Goal: Complete application form

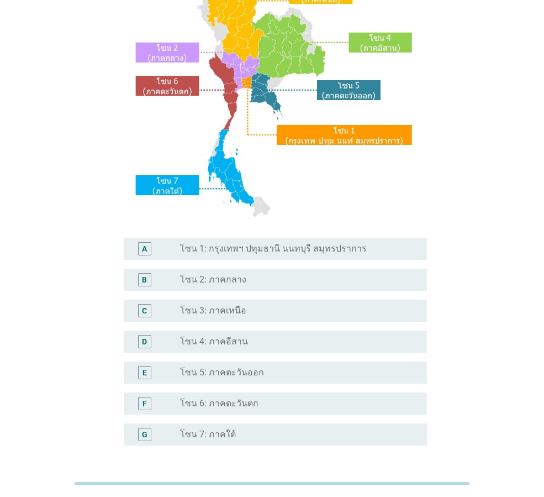
scroll to position [208, 0]
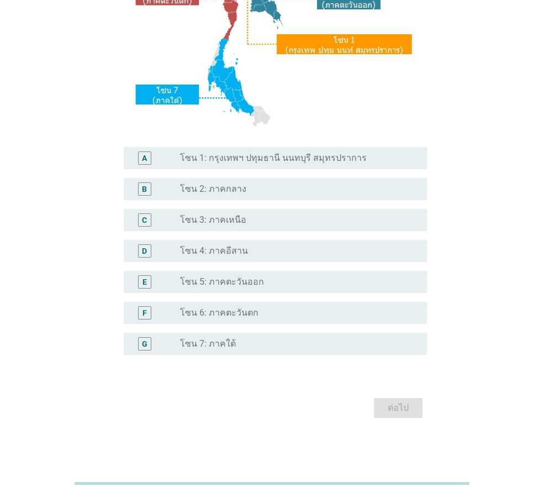
click at [245, 155] on label "โซน 1: กรุงเทพฯ ปทุมธานี นนทบุรี สมุทรปราการ" at bounding box center [273, 157] width 187 height 11
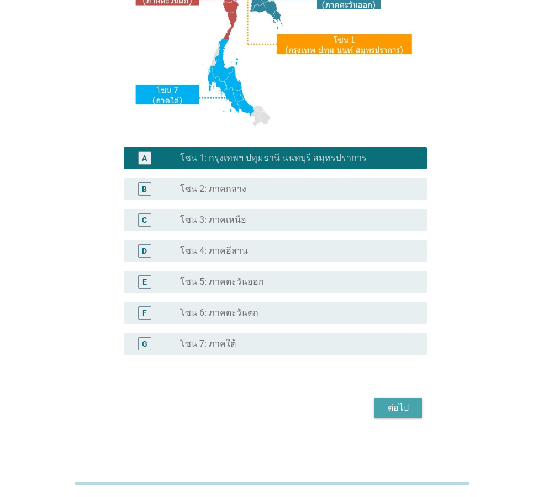
click at [387, 409] on div "ต่อไป" at bounding box center [398, 407] width 31 height 13
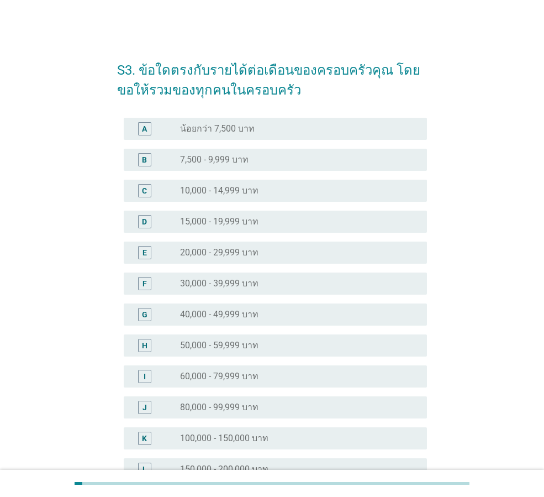
click at [219, 338] on div "H radio_button_unchecked 50,000 - 59,999 บาท" at bounding box center [275, 345] width 303 height 22
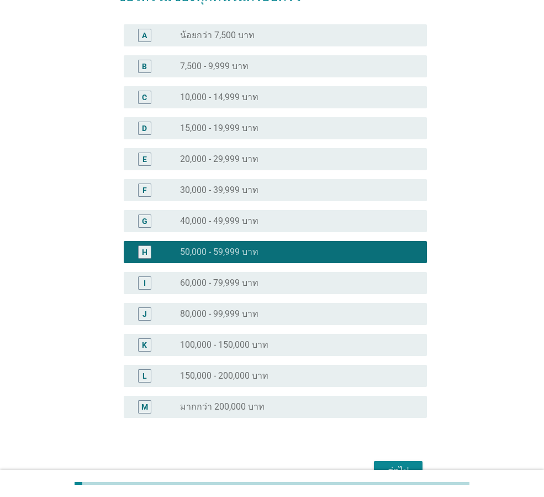
scroll to position [156, 0]
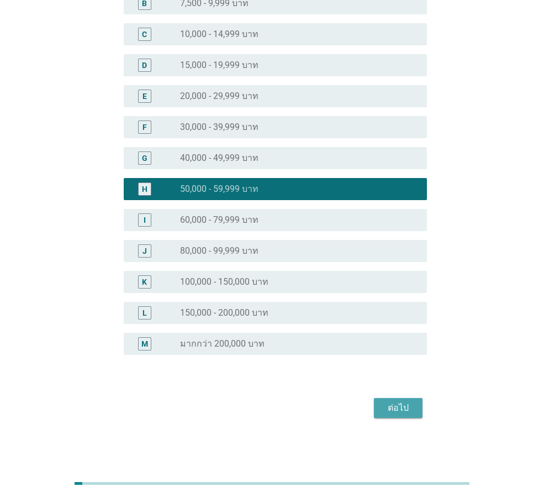
click at [416, 410] on button "ต่อไป" at bounding box center [398, 408] width 49 height 20
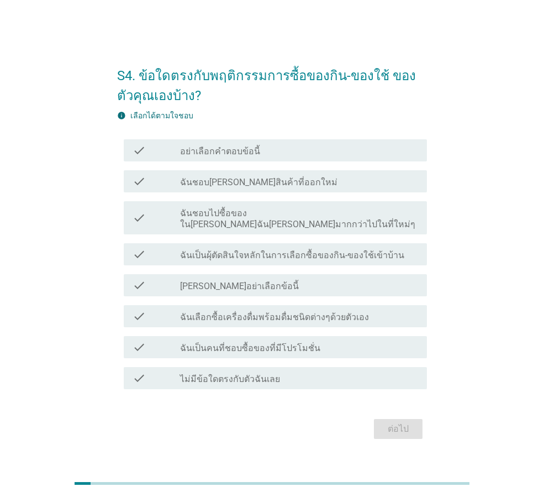
click at [297, 187] on div "check_box_outline_blank ฉันชอบ[PERSON_NAME]สินค้าที่ออกใหม่" at bounding box center [299, 181] width 238 height 13
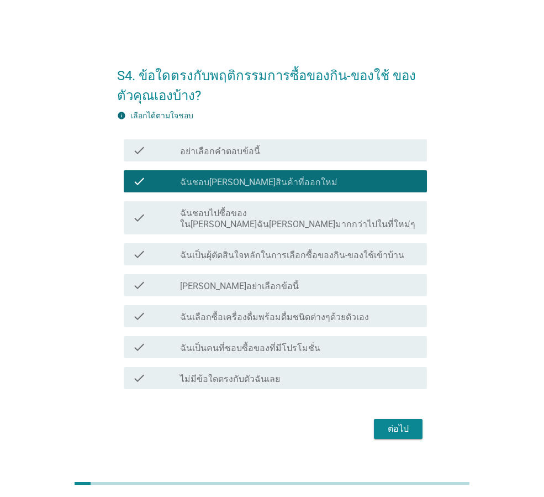
click at [344, 252] on label "ฉันเป็นผุ้ตัดสินใจหลักในการเลือกซื้อของกิน-ของใช้เข้าบ้าน" at bounding box center [292, 255] width 224 height 11
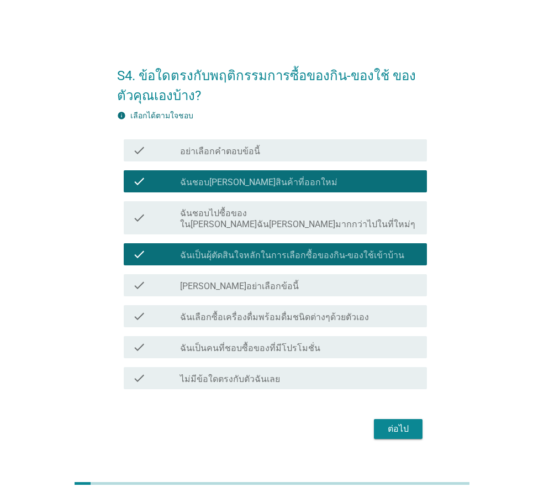
click at [288, 314] on label "ฉันเลือกซื้อเครื่องดื่มพร้อมดื่มชนิดต่างๆด้วยตัวเอง" at bounding box center [274, 317] width 189 height 11
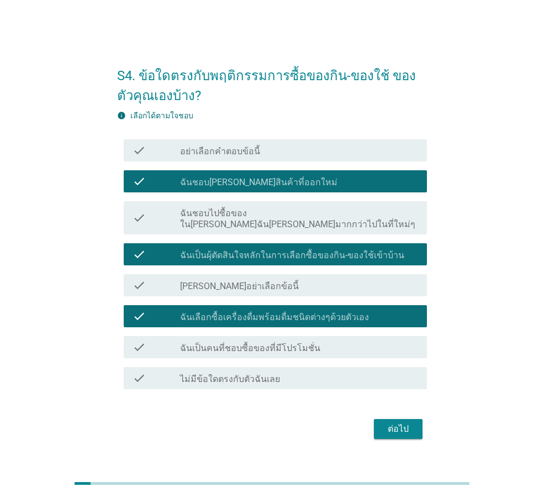
click at [299, 343] on label "ฉันเป็นคนที่ชอบซื้อของที่มีโปรโมชั่น" at bounding box center [250, 348] width 140 height 11
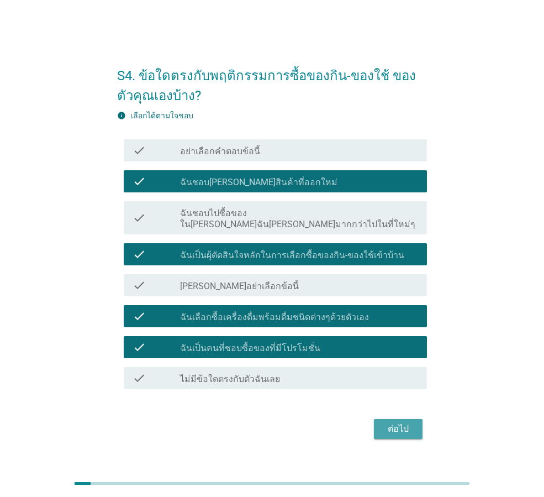
click at [387, 422] on div "ต่อไป" at bounding box center [398, 428] width 31 height 13
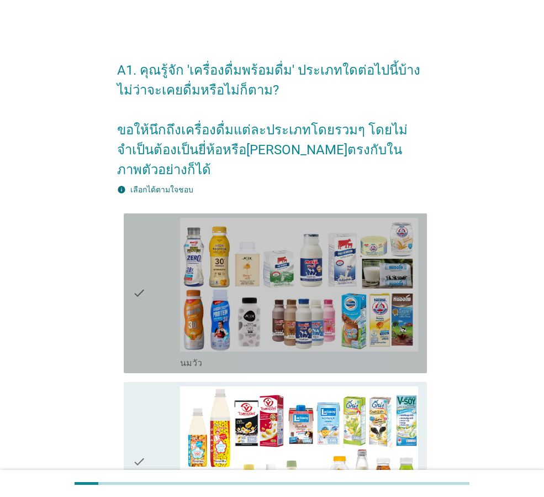
click at [156, 287] on div "check" at bounding box center [157, 293] width 48 height 151
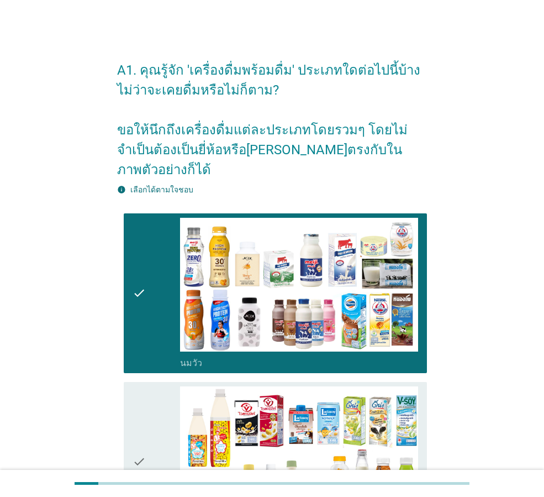
click at [139, 402] on icon "check" at bounding box center [139, 461] width 13 height 151
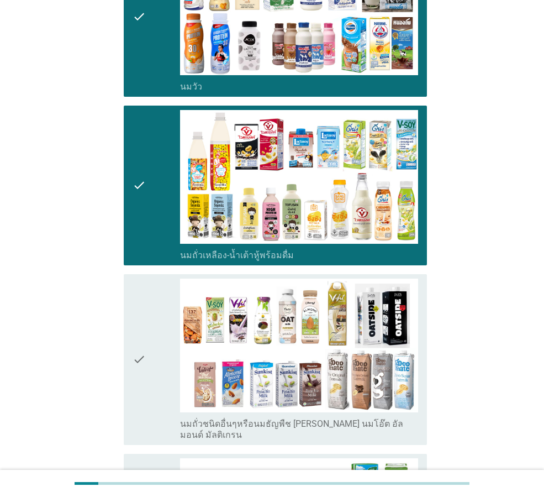
click at [139, 356] on icon "check" at bounding box center [139, 359] width 13 height 162
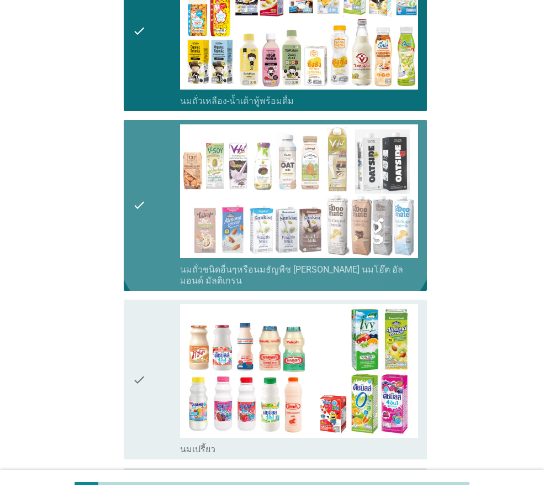
scroll to position [608, 0]
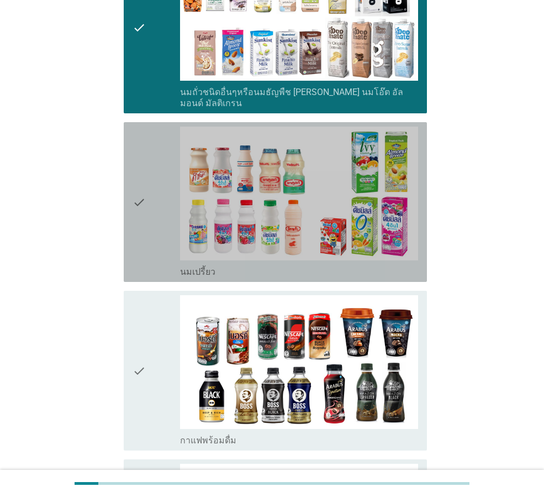
click at [144, 234] on icon "check" at bounding box center [139, 202] width 13 height 151
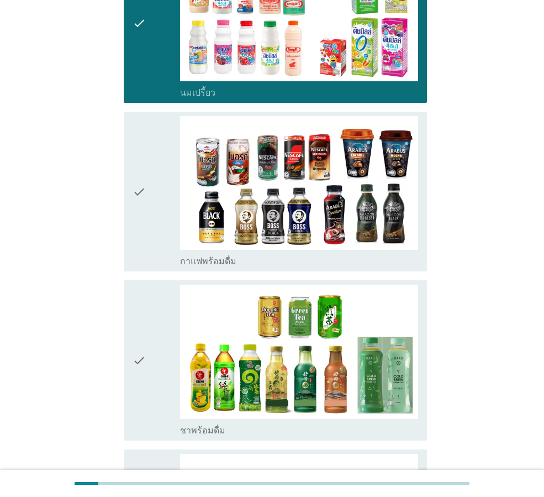
scroll to position [939, 0]
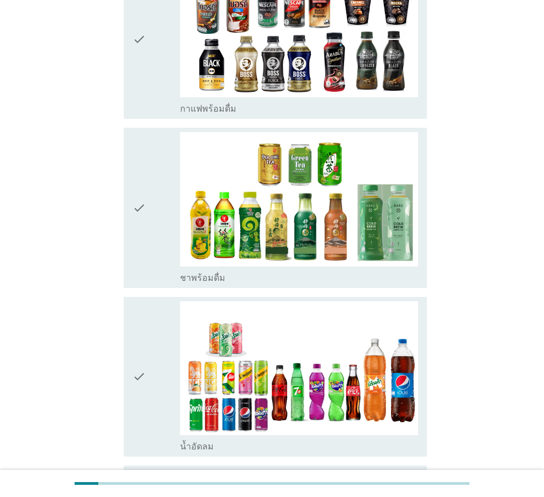
click at [156, 223] on div "check" at bounding box center [157, 207] width 48 height 151
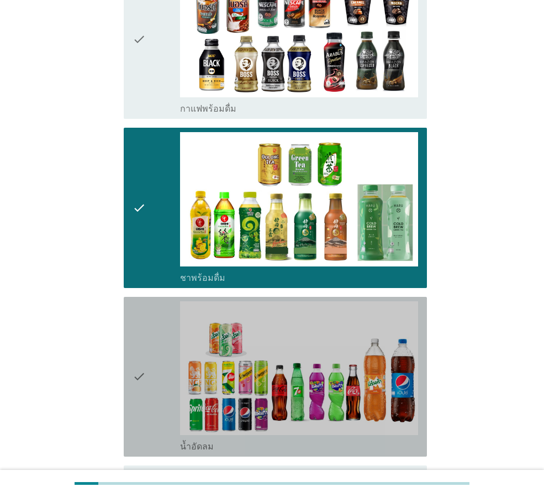
click at [148, 356] on div "check" at bounding box center [157, 376] width 48 height 151
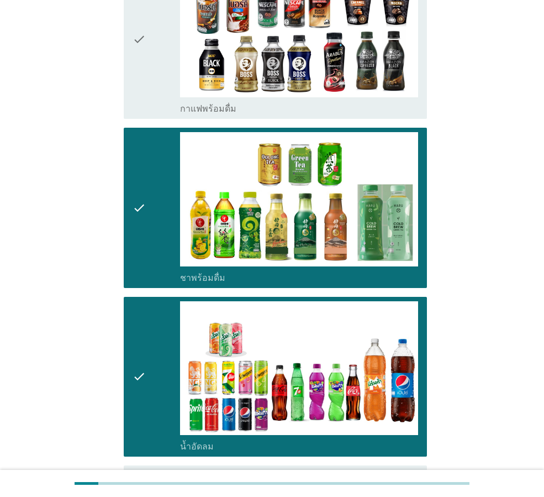
scroll to position [1160, 0]
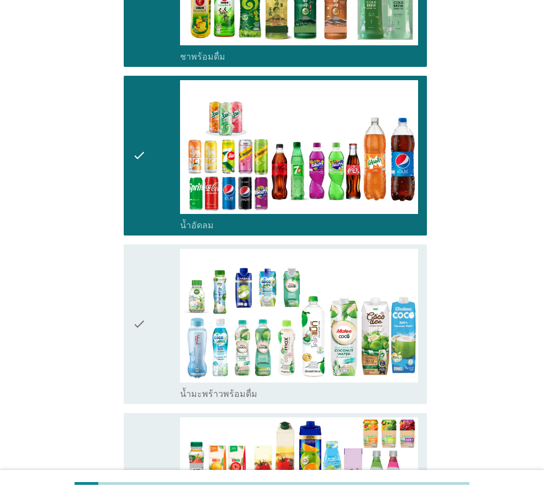
click at [150, 329] on div "check" at bounding box center [157, 324] width 48 height 151
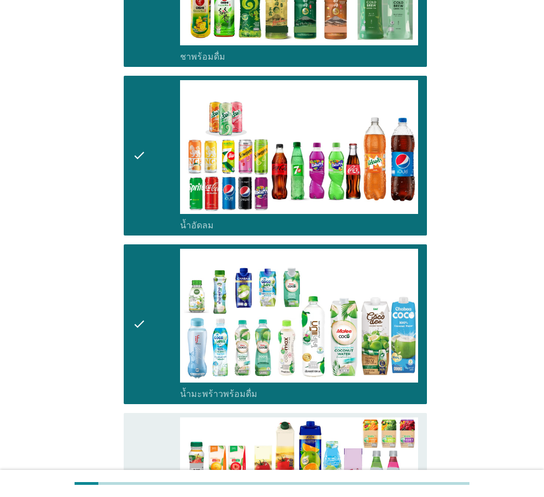
click at [136, 417] on icon "check" at bounding box center [139, 492] width 13 height 151
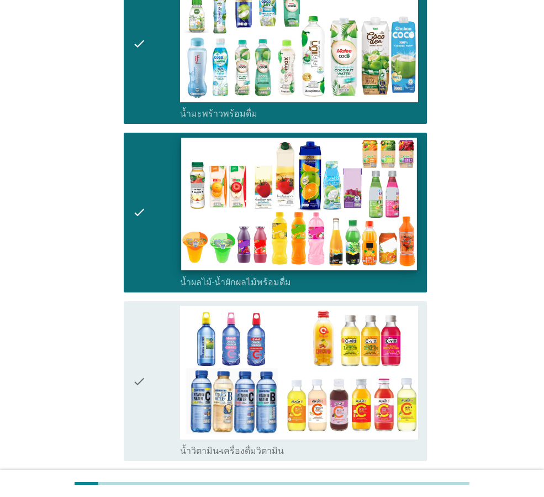
scroll to position [1602, 0]
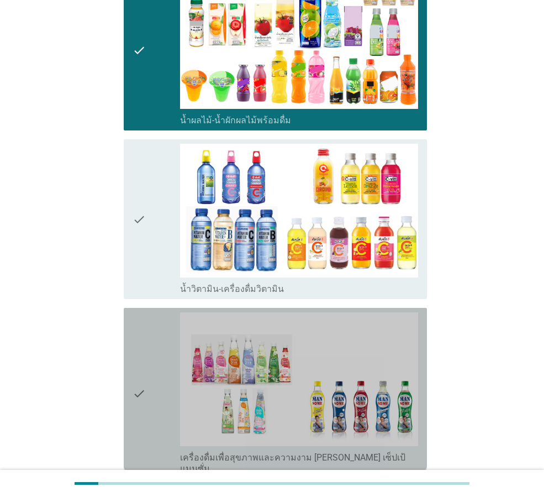
click at [158, 393] on div "check" at bounding box center [157, 393] width 48 height 162
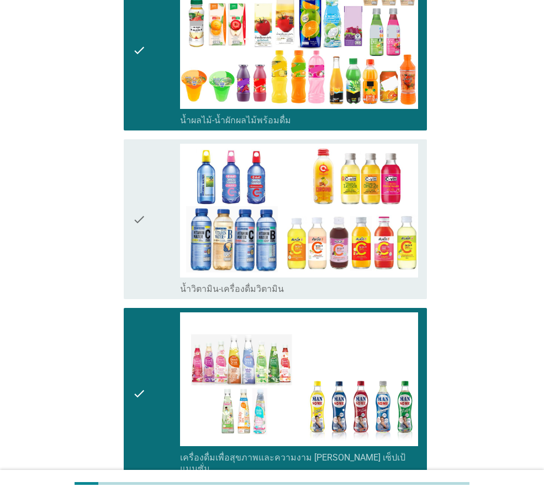
click at [150, 198] on div "check" at bounding box center [157, 219] width 48 height 151
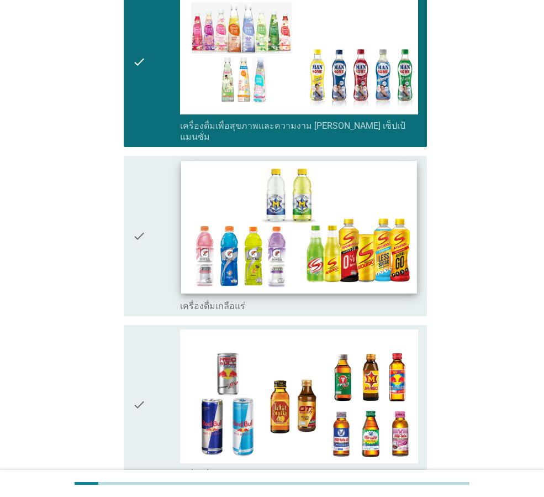
scroll to position [2207, 0]
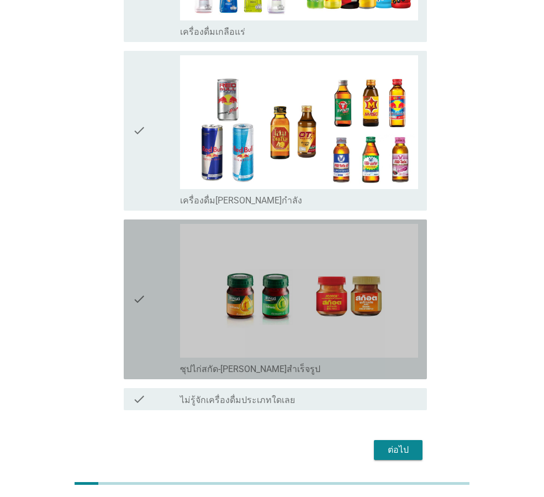
click at [150, 260] on div "check" at bounding box center [157, 299] width 48 height 151
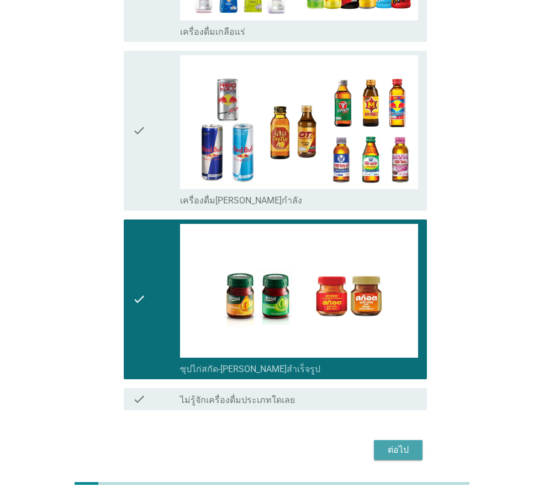
click at [399, 443] on div "ต่อไป" at bounding box center [398, 449] width 31 height 13
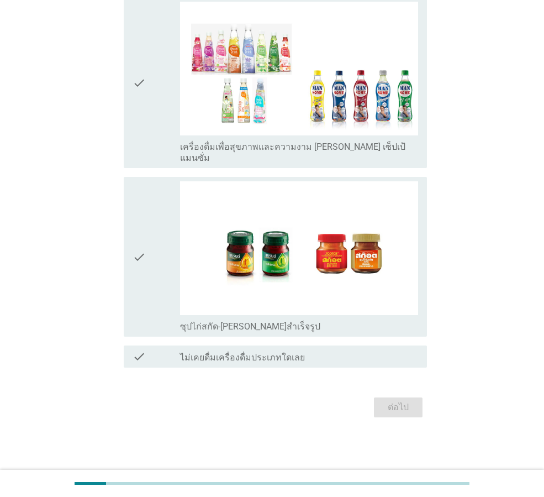
scroll to position [0, 0]
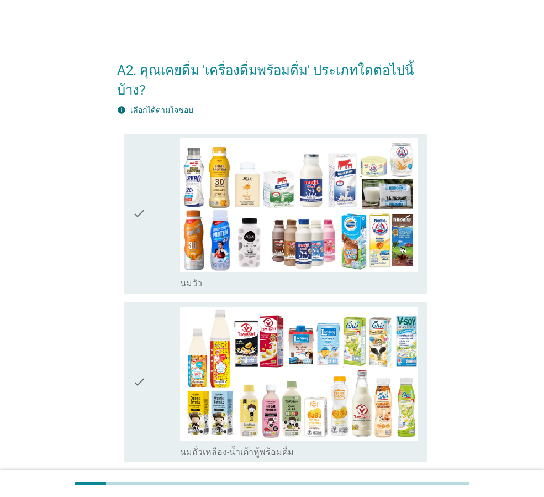
click at [161, 208] on div "check" at bounding box center [157, 213] width 48 height 151
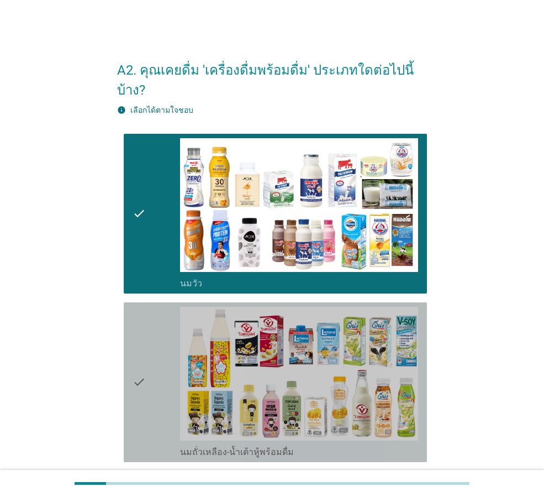
click at [147, 365] on div "check" at bounding box center [157, 382] width 48 height 151
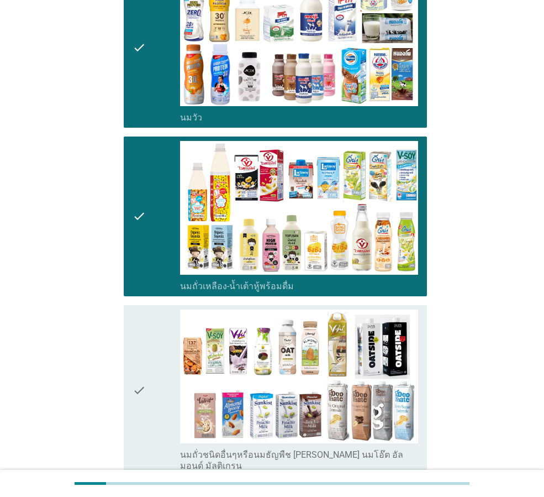
click at [166, 351] on div "check" at bounding box center [157, 390] width 48 height 162
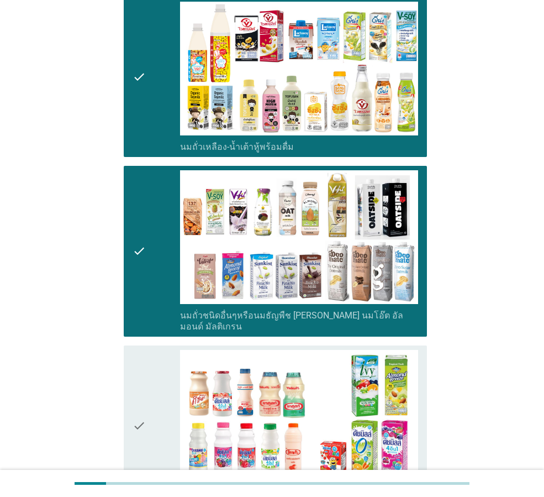
scroll to position [387, 0]
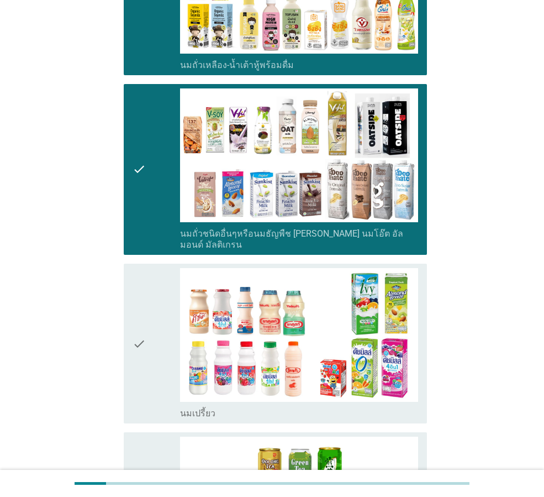
click at [149, 317] on div "check" at bounding box center [157, 343] width 48 height 151
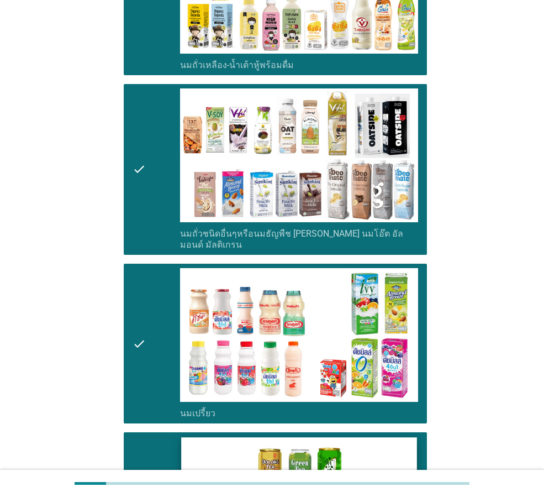
scroll to position [663, 0]
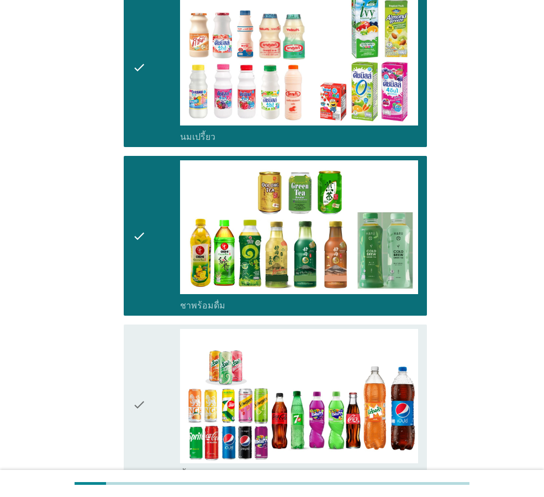
click at [178, 388] on div "check" at bounding box center [157, 404] width 48 height 151
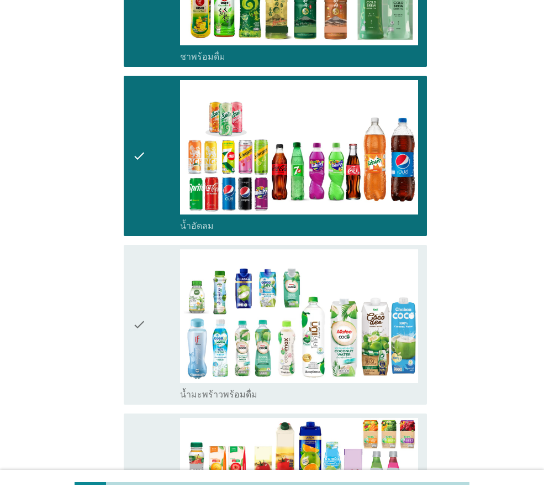
scroll to position [1050, 0]
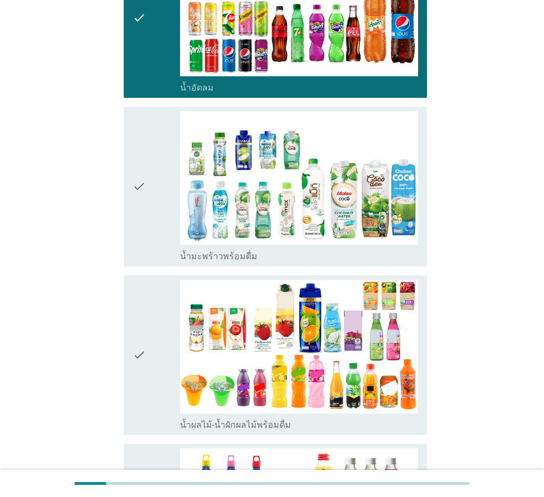
click at [164, 297] on div "check" at bounding box center [157, 355] width 48 height 151
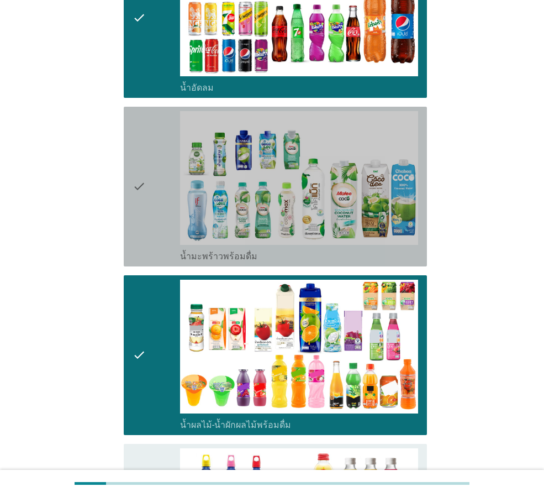
click at [132, 186] on div "check check_box_outline_blank น้ำมะพร้าวพร้อมดื่ม" at bounding box center [275, 187] width 303 height 160
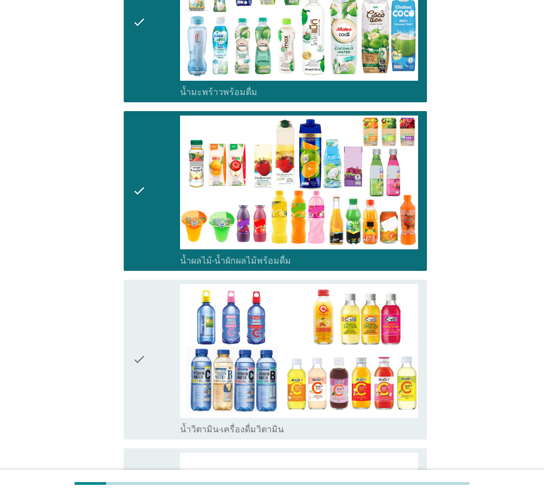
scroll to position [1381, 0]
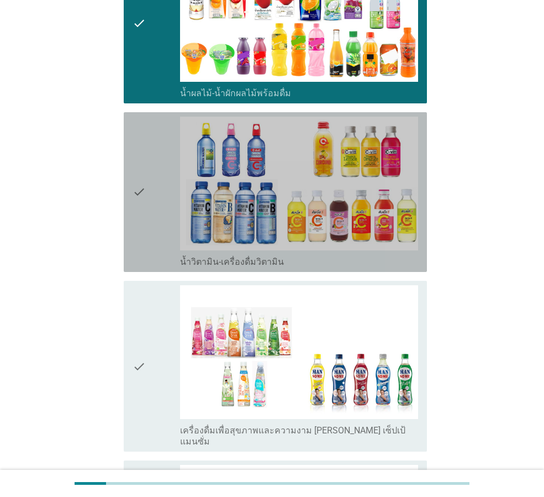
click at [161, 218] on div "check" at bounding box center [157, 192] width 48 height 151
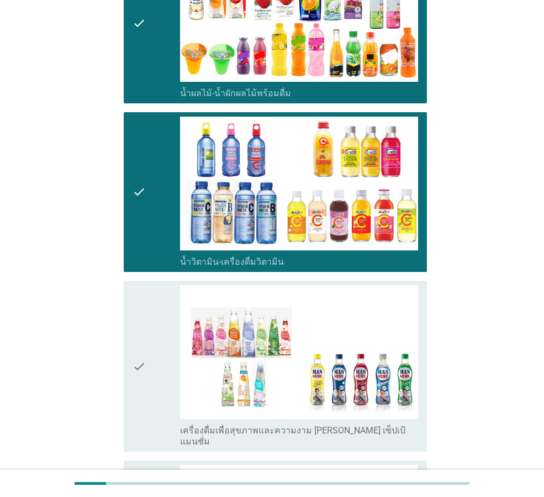
click at [143, 294] on icon "check" at bounding box center [139, 366] width 13 height 162
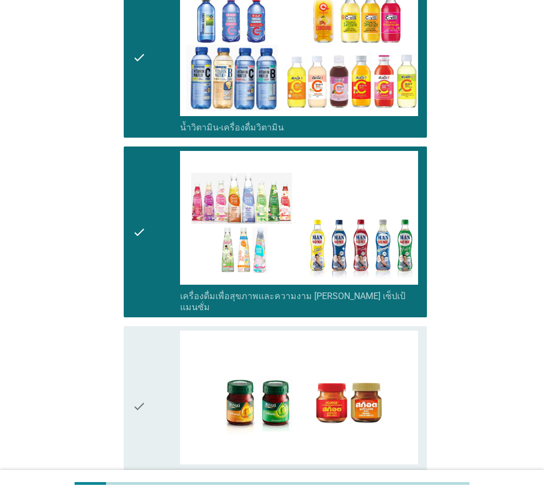
scroll to position [1622, 0]
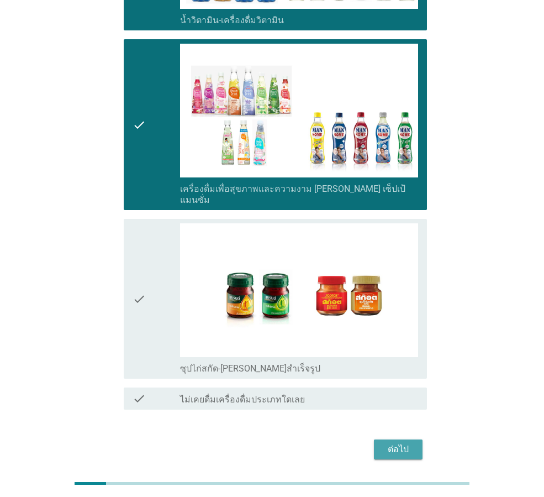
click at [400, 442] on div "ต่อไป" at bounding box center [398, 448] width 31 height 13
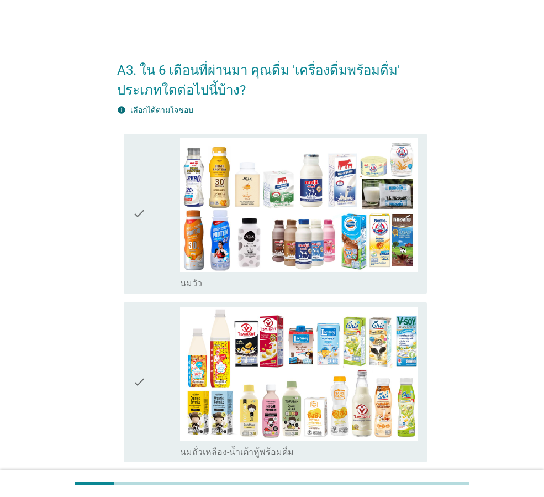
click at [146, 226] on icon "check" at bounding box center [139, 213] width 13 height 151
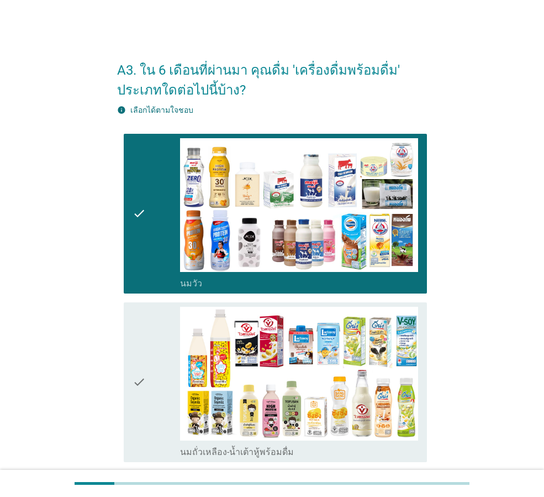
click at [143, 372] on icon "check" at bounding box center [139, 382] width 13 height 151
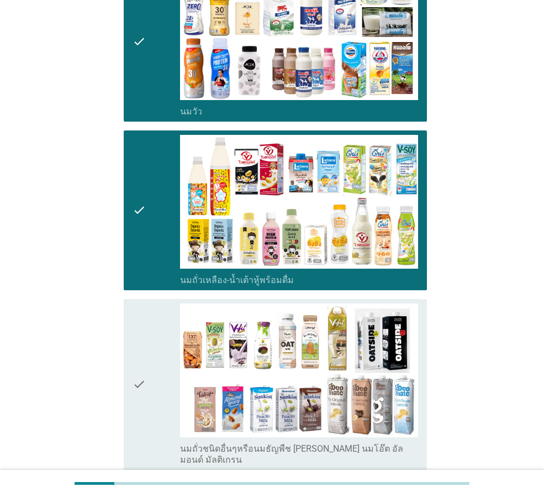
scroll to position [331, 0]
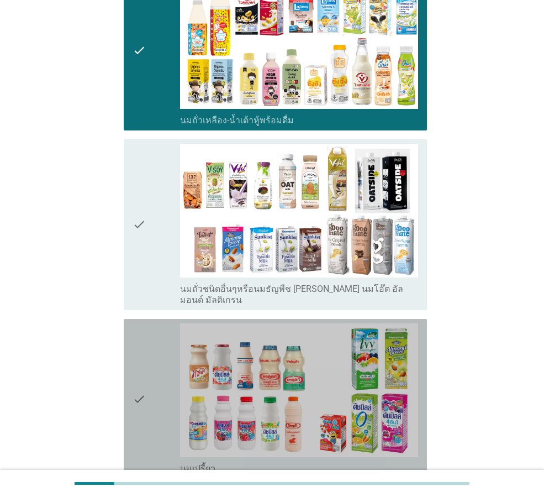
click at [146, 372] on div "check" at bounding box center [157, 398] width 48 height 151
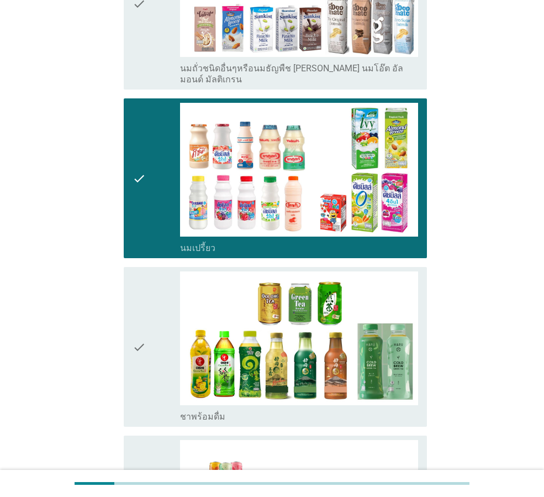
scroll to position [718, 0]
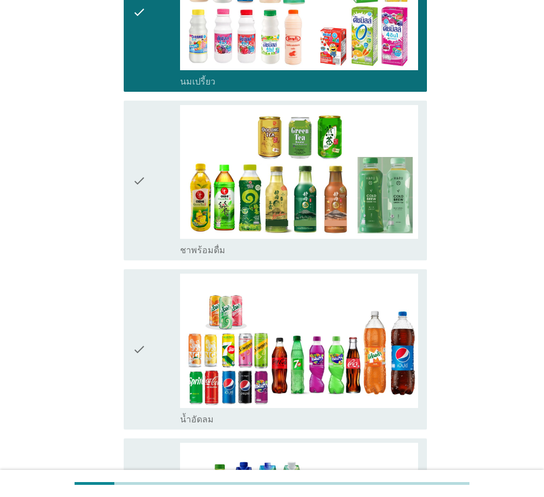
click at [151, 212] on div "check" at bounding box center [157, 180] width 48 height 151
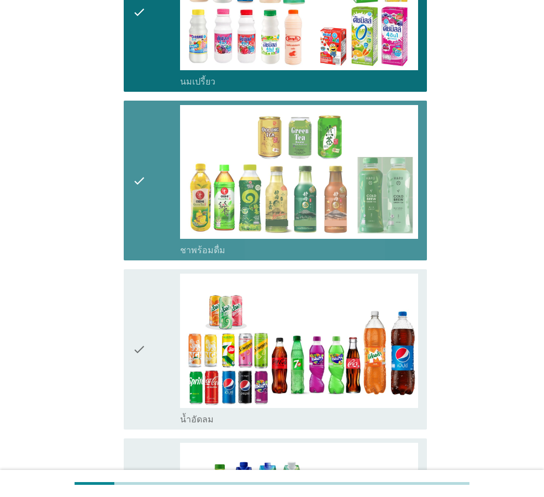
click at [152, 298] on div "check" at bounding box center [157, 348] width 48 height 151
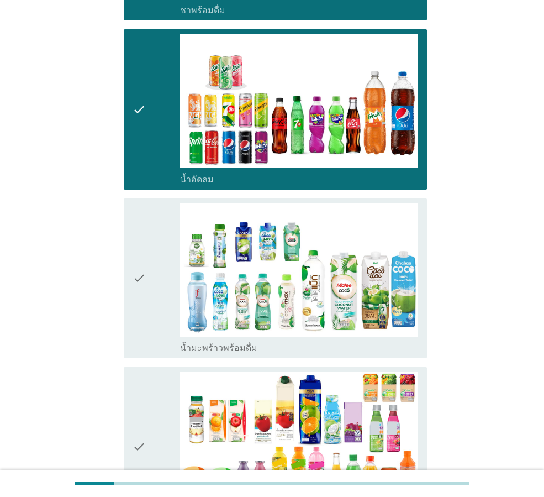
scroll to position [1050, 0]
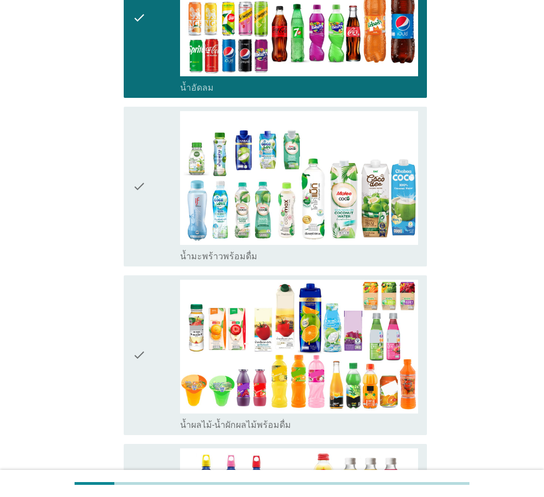
click at [160, 344] on div "check" at bounding box center [157, 355] width 48 height 151
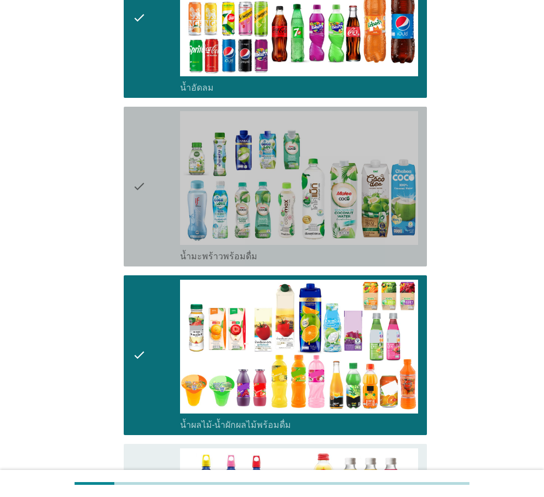
click at [145, 201] on icon "check" at bounding box center [139, 186] width 13 height 151
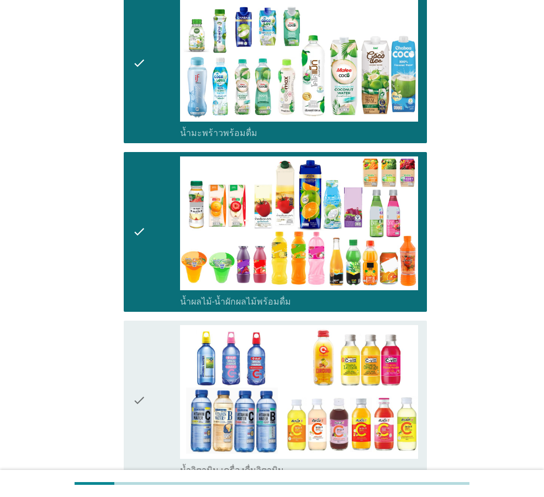
scroll to position [1436, 0]
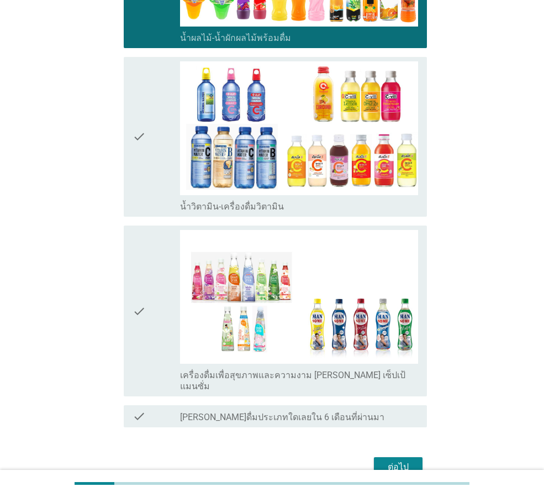
click at [145, 192] on icon "check" at bounding box center [139, 136] width 13 height 151
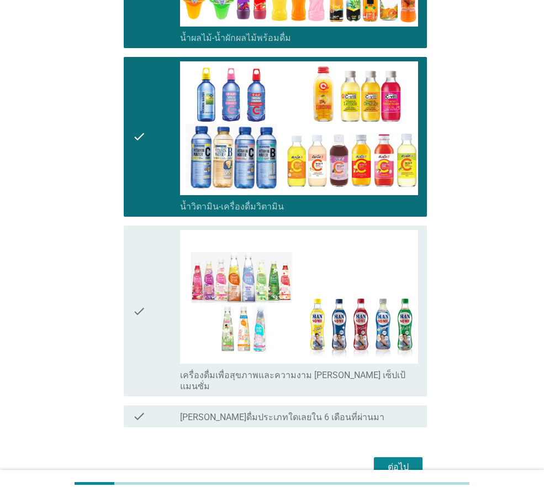
click at [398, 457] on button "ต่อไป" at bounding box center [398, 467] width 49 height 20
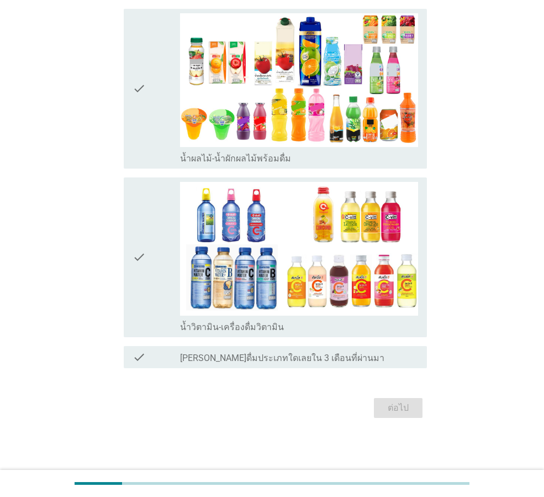
scroll to position [0, 0]
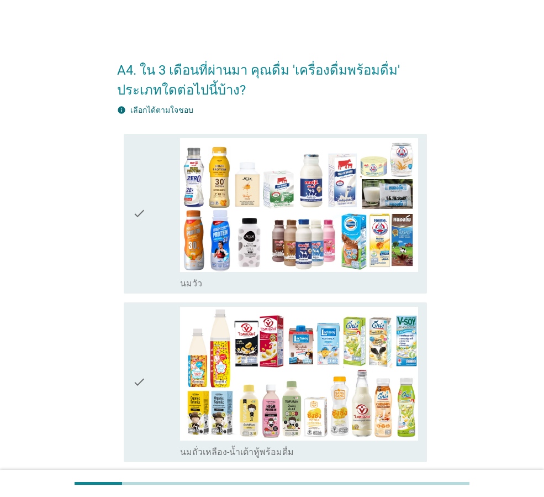
click at [143, 250] on icon "check" at bounding box center [139, 213] width 13 height 151
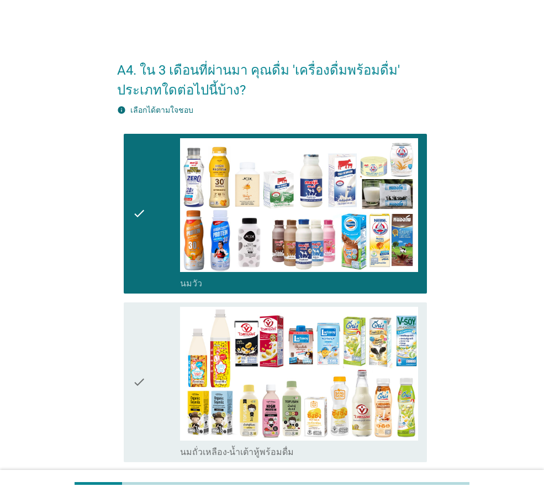
click at [154, 362] on div "check" at bounding box center [157, 382] width 48 height 151
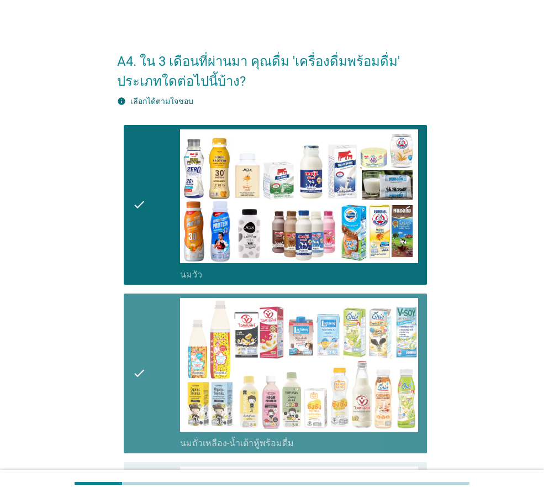
scroll to position [387, 0]
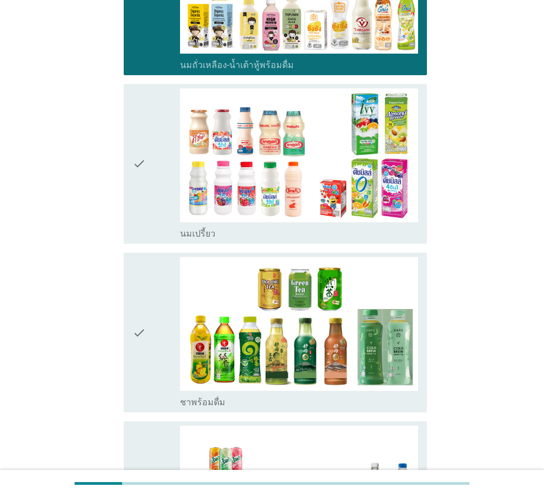
click at [136, 288] on icon "check" at bounding box center [139, 332] width 13 height 151
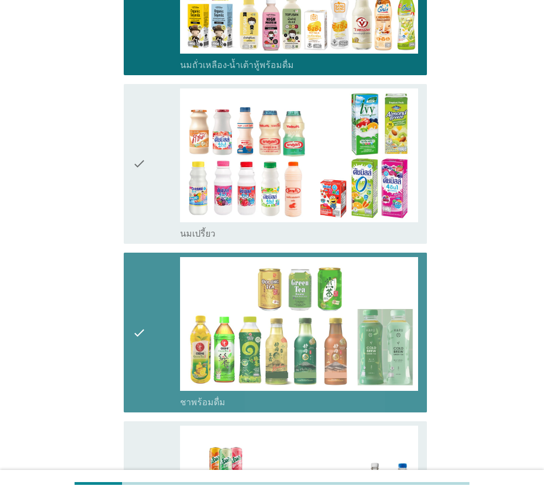
click at [144, 230] on icon "check" at bounding box center [139, 163] width 13 height 151
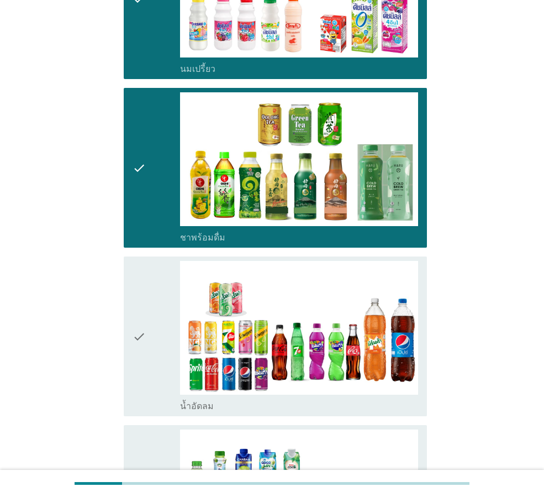
scroll to position [718, 0]
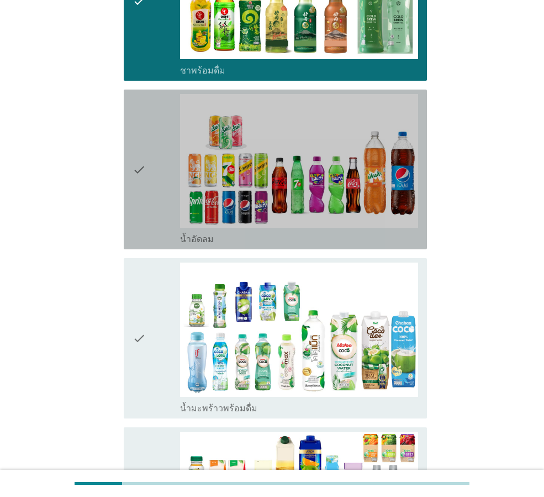
click at [129, 222] on div "check check_box น้ำอัดลม" at bounding box center [275, 169] width 303 height 160
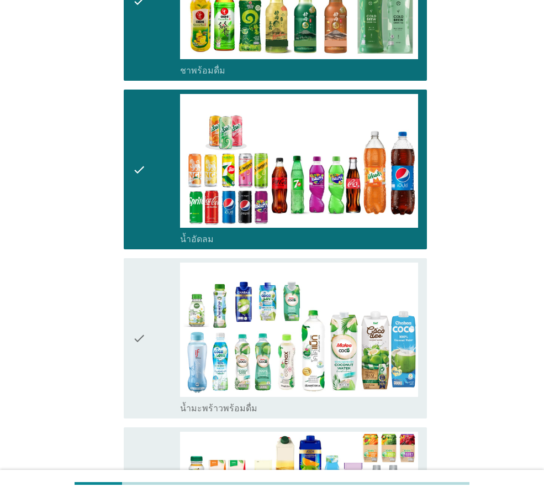
click at [167, 344] on div "check" at bounding box center [157, 337] width 48 height 151
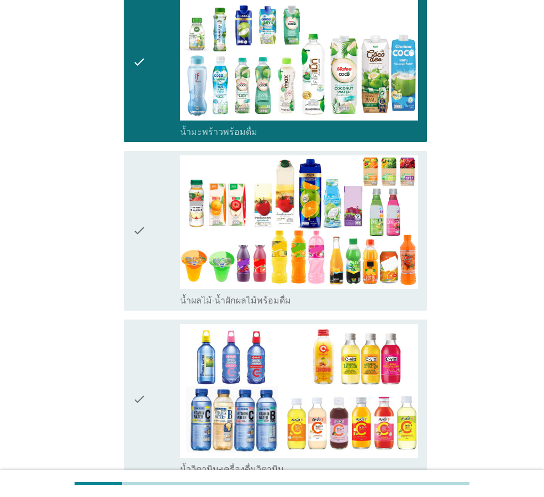
click at [152, 250] on div "check" at bounding box center [157, 230] width 48 height 151
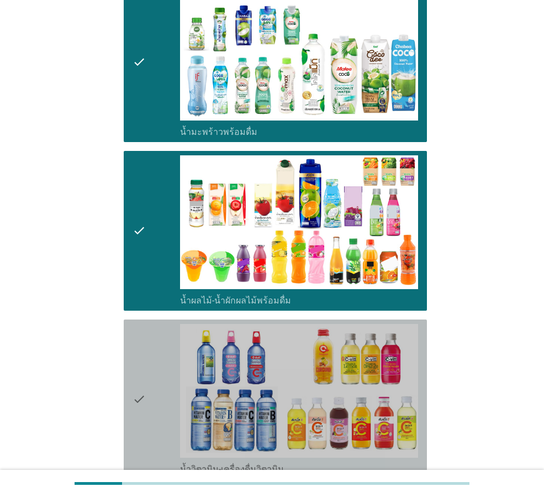
click at [146, 395] on div "check" at bounding box center [157, 399] width 48 height 151
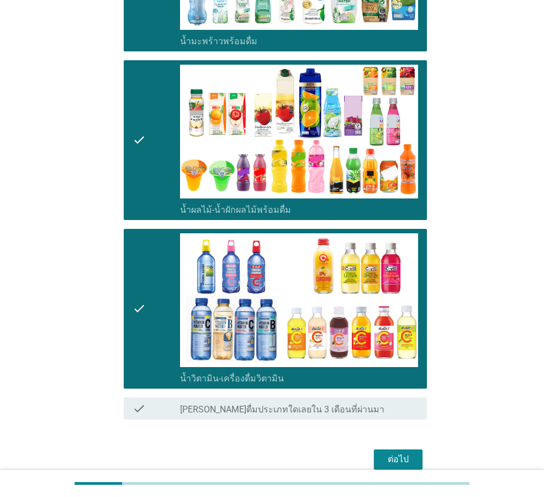
scroll to position [1136, 0]
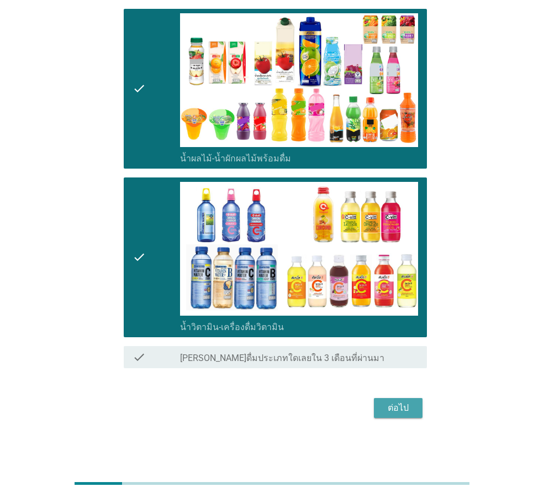
click at [404, 414] on div "ต่อไป" at bounding box center [398, 407] width 31 height 13
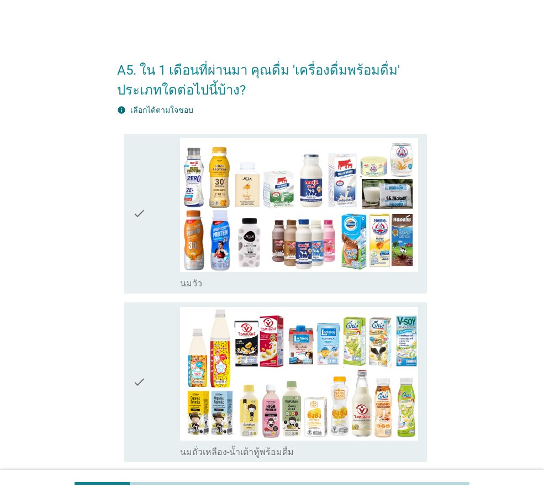
click at [154, 234] on div "check" at bounding box center [157, 213] width 48 height 151
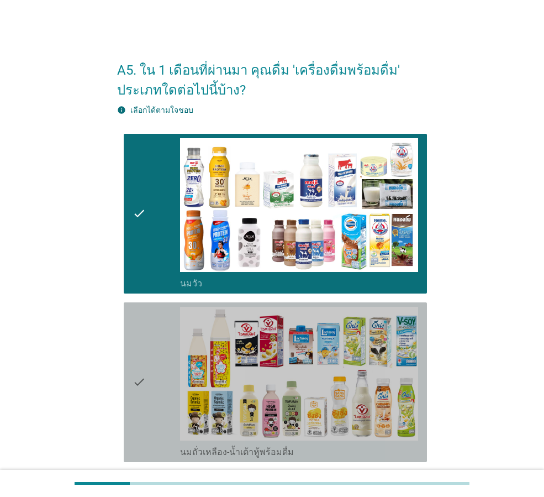
click at [147, 349] on div "check" at bounding box center [157, 382] width 48 height 151
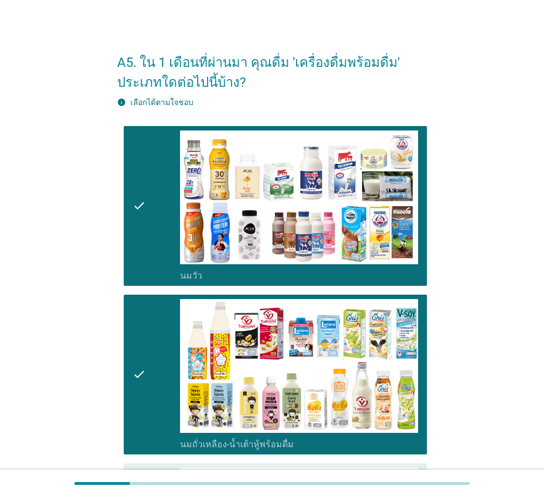
scroll to position [387, 0]
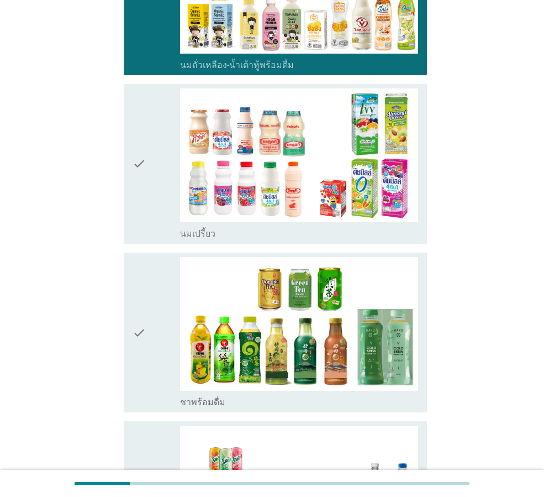
click at [146, 359] on icon "check" at bounding box center [139, 332] width 13 height 151
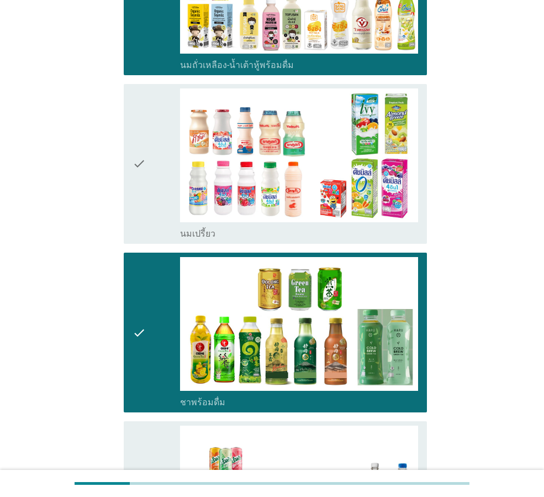
click at [146, 180] on div "check" at bounding box center [157, 163] width 48 height 151
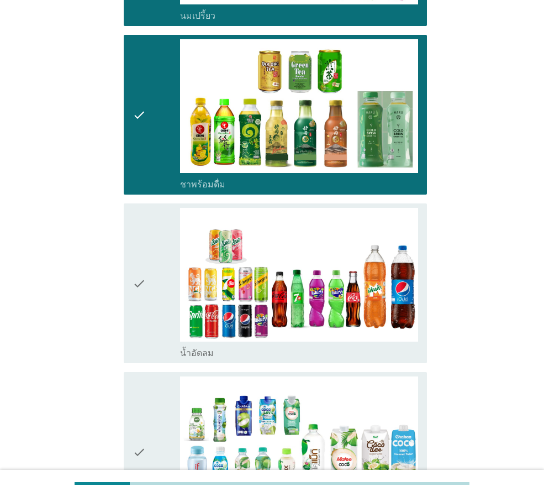
scroll to position [718, 0]
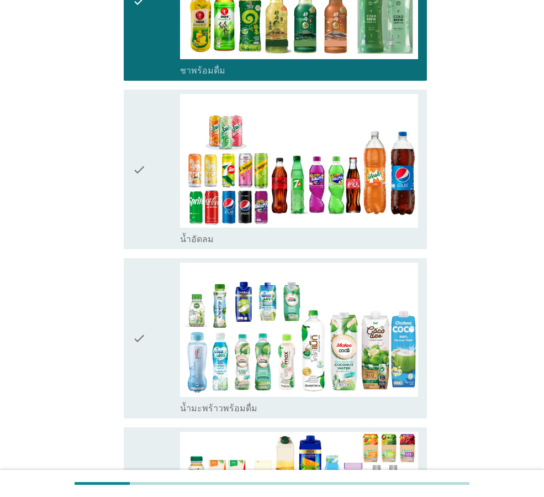
click at [162, 212] on div "check" at bounding box center [157, 169] width 48 height 151
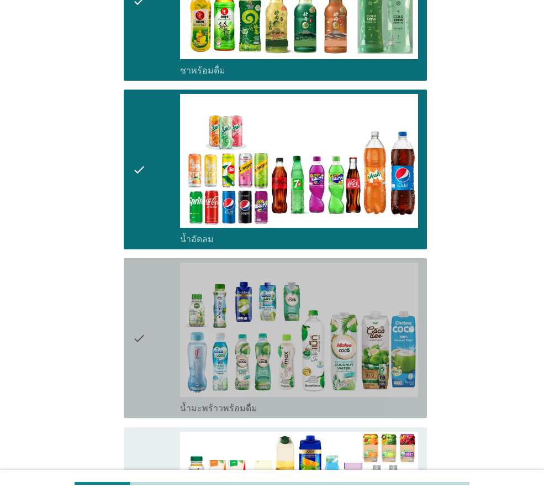
click at [163, 341] on div "check" at bounding box center [157, 337] width 48 height 151
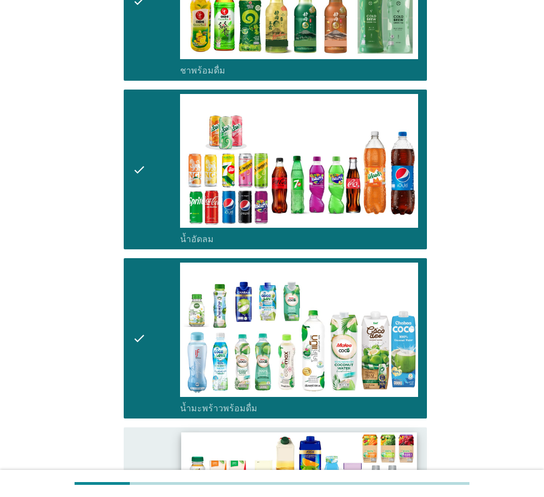
scroll to position [1105, 0]
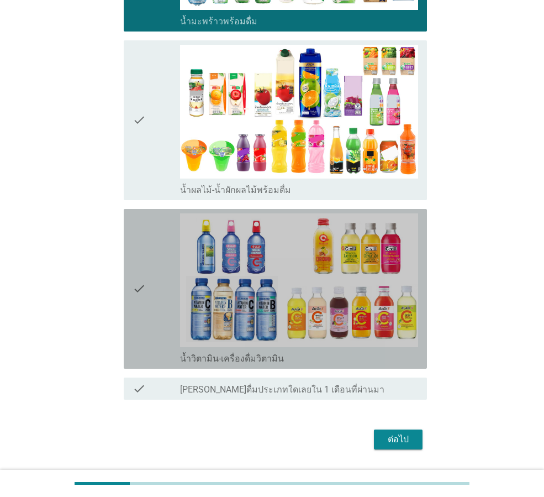
click at [146, 302] on icon "check" at bounding box center [139, 288] width 13 height 151
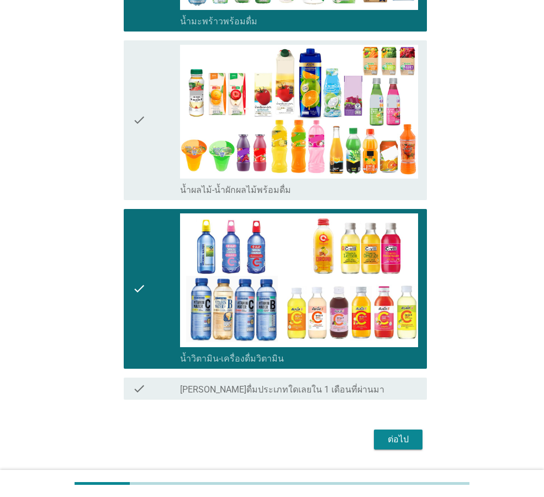
click at [420, 441] on button "ต่อไป" at bounding box center [398, 439] width 49 height 20
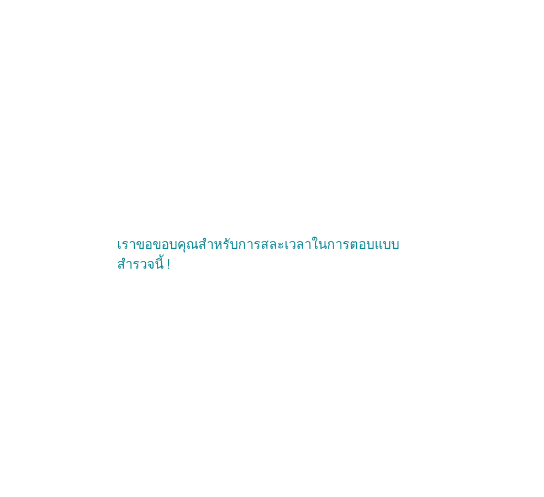
scroll to position [0, 0]
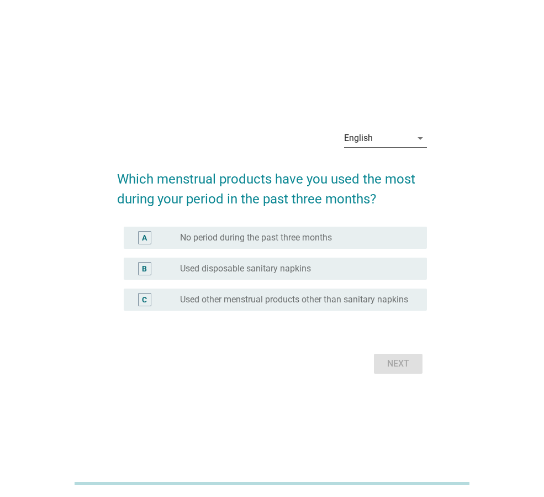
click at [409, 132] on div "English" at bounding box center [377, 138] width 67 height 18
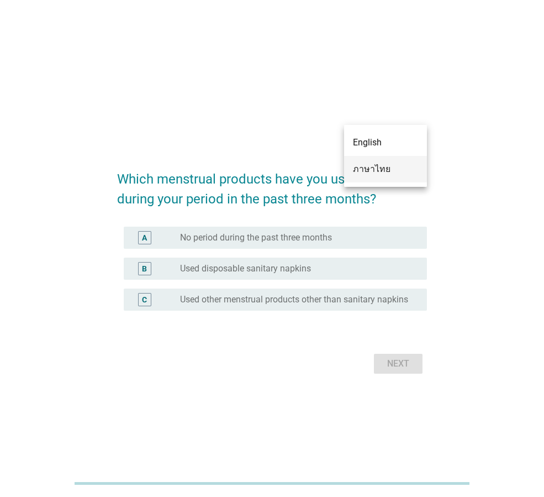
click at [398, 171] on div "ภาษาไทย" at bounding box center [385, 168] width 65 height 13
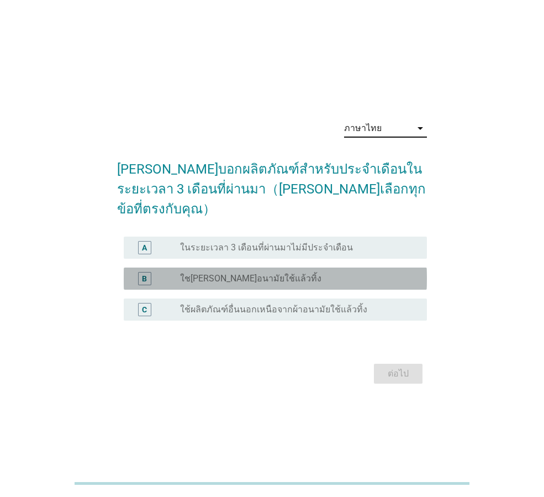
click at [302, 273] on div "radio_button_unchecked ใช[PERSON_NAME]อนามัยใช้แล้วทิ้ง" at bounding box center [294, 278] width 229 height 11
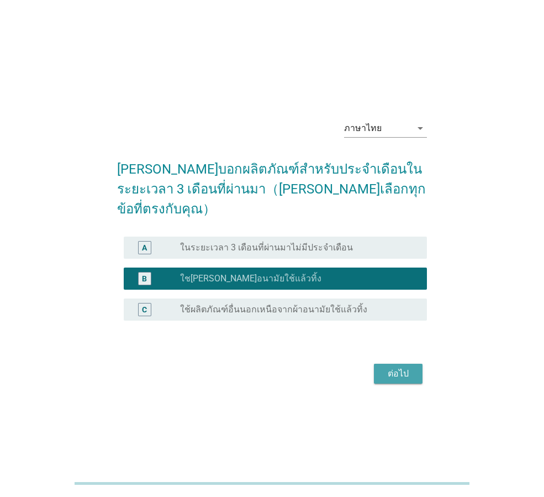
click at [408, 367] on div "ต่อไป" at bounding box center [398, 373] width 31 height 13
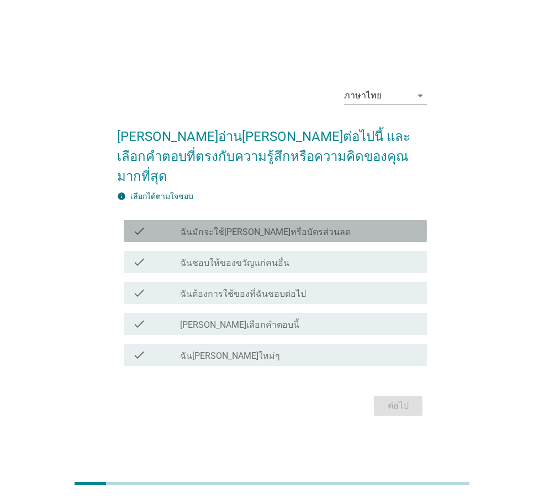
click at [287, 226] on label "ฉันมักจะใช้คูปองหรือบัตรส่วนลด" at bounding box center [265, 231] width 171 height 11
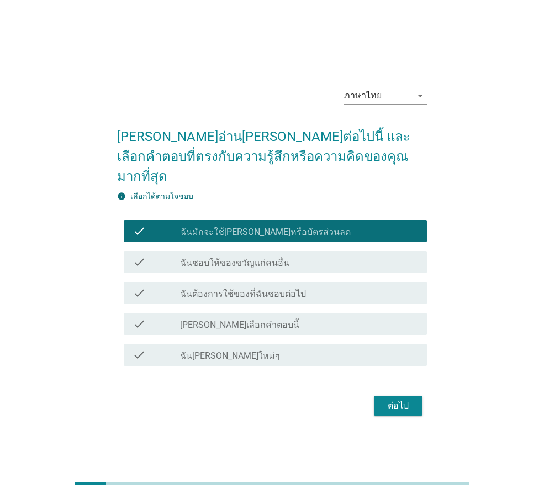
click at [288, 256] on div "check_box_outline_blank ฉันชอบให้ของขวัญแก่คนอื่น" at bounding box center [299, 261] width 238 height 13
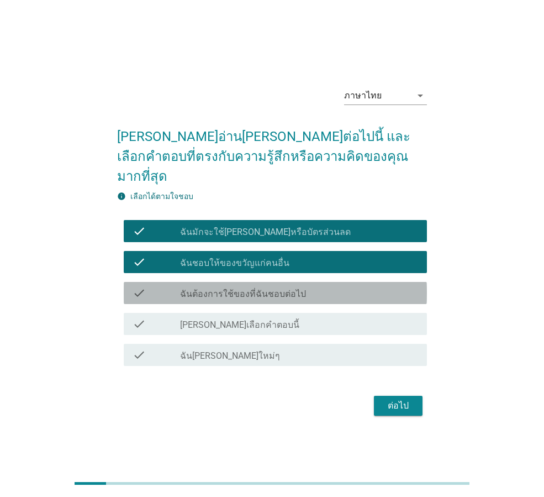
click at [304, 286] on div "check_box_outline_blank ฉันต้องการใช้ของที่ฉันชอบต่อไป" at bounding box center [299, 292] width 238 height 13
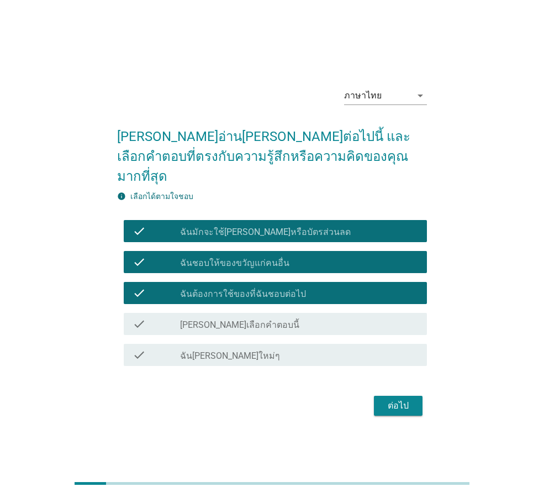
click at [341, 357] on div "check check_box_outline_blank ฉันชอบผลิตภัณฑ์ใหม่ๆ" at bounding box center [272, 354] width 310 height 31
click at [309, 339] on div "check check_box_outline_blank ฉันชอบผลิตภัณฑ์ใหม่ๆ" at bounding box center [272, 354] width 310 height 31
click at [304, 349] on div "check_box_outline_blank ฉันชอบผลิตภัณฑ์ใหม่ๆ" at bounding box center [299, 354] width 238 height 13
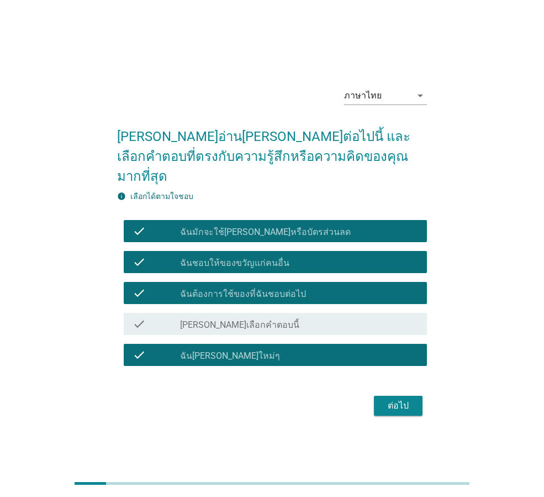
click at [398, 400] on div "ต่อไป" at bounding box center [398, 405] width 31 height 13
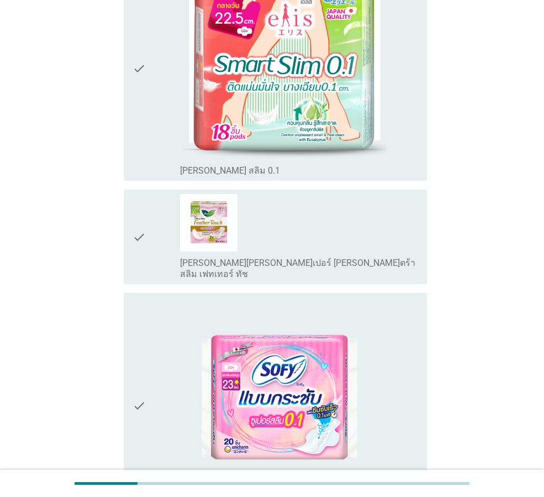
scroll to position [1326, 0]
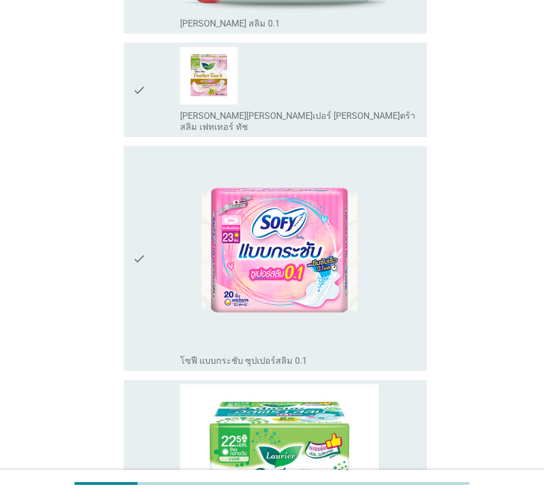
click at [170, 291] on div "check" at bounding box center [157, 258] width 48 height 216
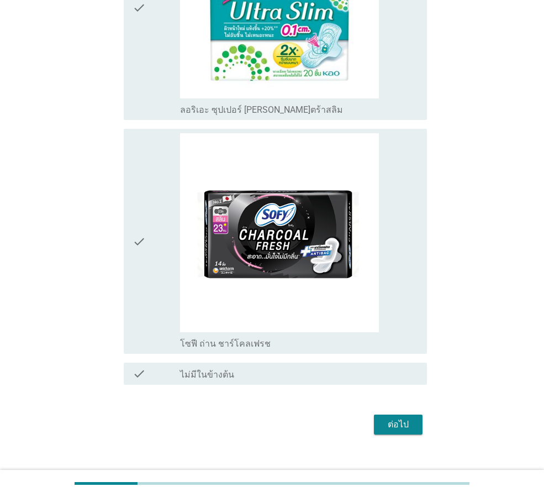
scroll to position [1816, 0]
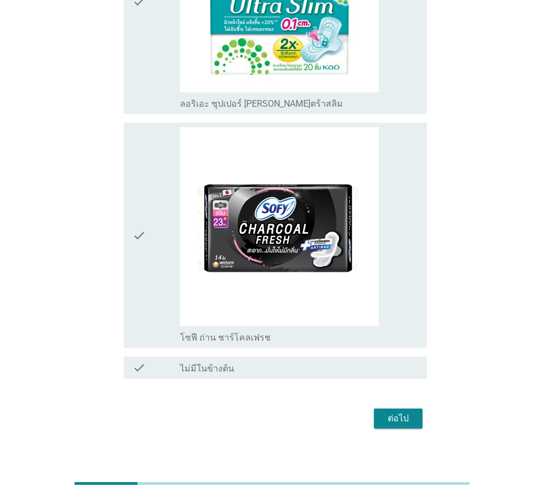
click at [141, 241] on icon "check" at bounding box center [139, 235] width 13 height 216
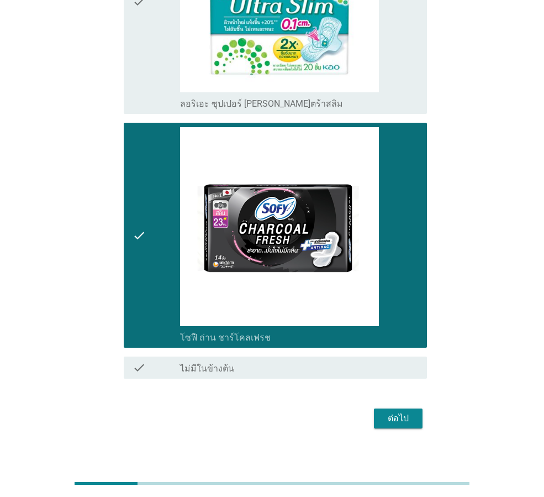
click at [387, 405] on div "ต่อไป" at bounding box center [272, 418] width 310 height 27
click at [422, 410] on button "ต่อไป" at bounding box center [398, 418] width 49 height 20
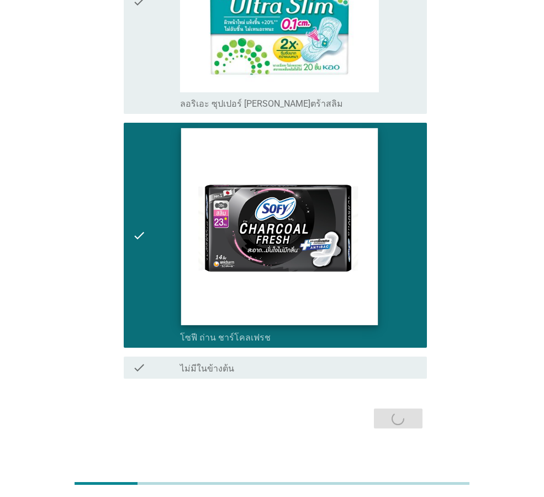
scroll to position [0, 0]
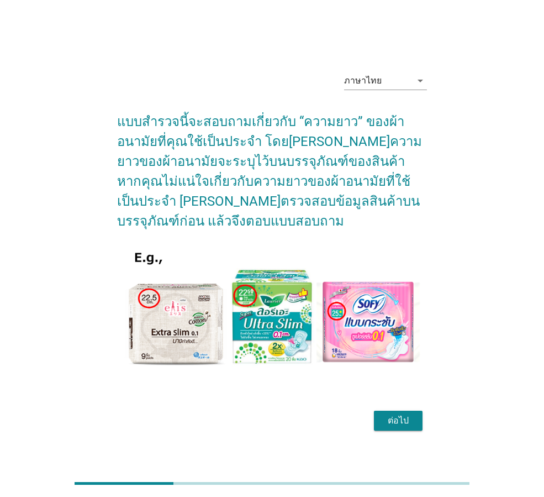
click at [404, 425] on div "ต่อไป" at bounding box center [398, 420] width 31 height 13
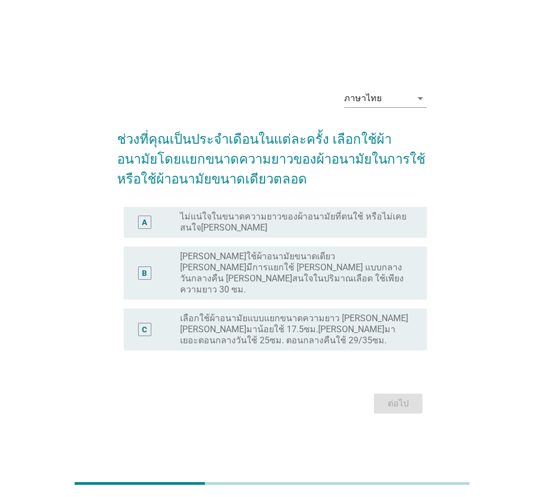
click at [303, 321] on label "เลือกใช้ผ้าอนามัยแบบแยกขนาดความยาว เช่น วันที่มาน้อยใช้ 17.5ซม.วันที่มาเยอะตอนก…" at bounding box center [294, 329] width 229 height 33
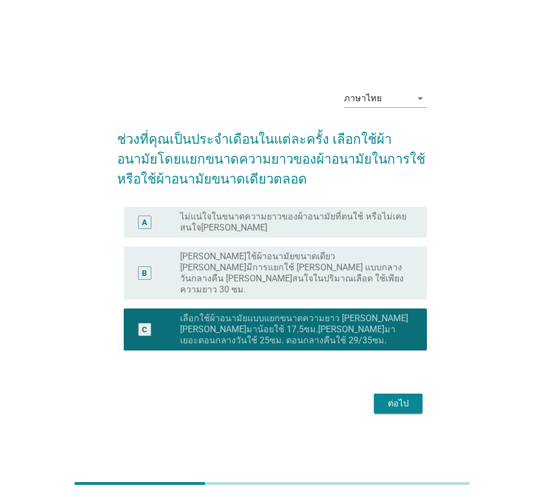
click at [384, 393] on button "ต่อไป" at bounding box center [398, 403] width 49 height 20
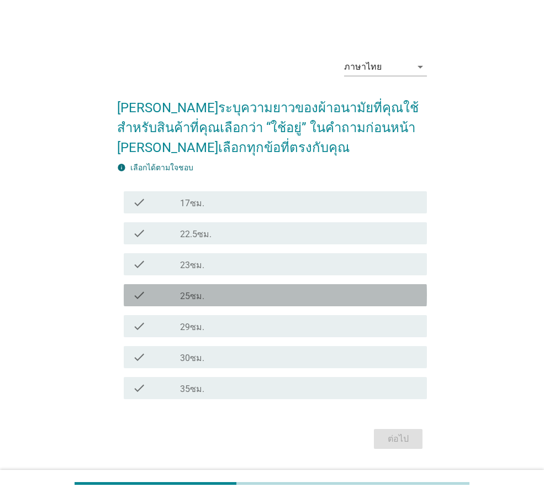
click at [231, 290] on div "check_box_outline_blank 25ซม." at bounding box center [299, 294] width 238 height 13
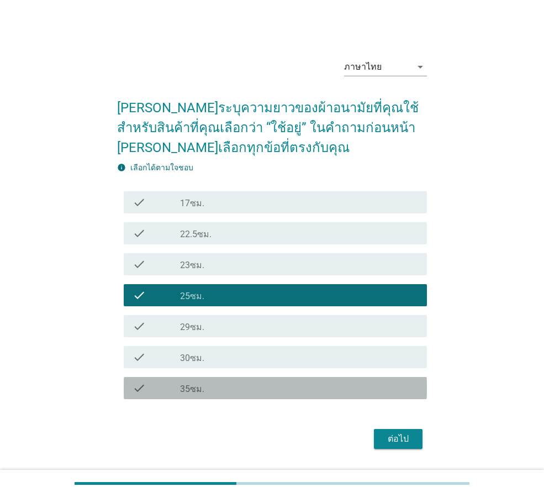
click at [223, 387] on div "check_box_outline_blank 35ซม." at bounding box center [299, 387] width 238 height 13
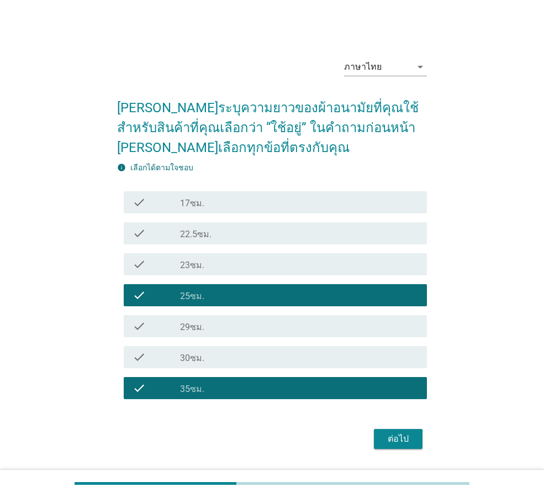
click at [394, 440] on div "ต่อไป" at bounding box center [398, 438] width 31 height 13
